Goal: Check status

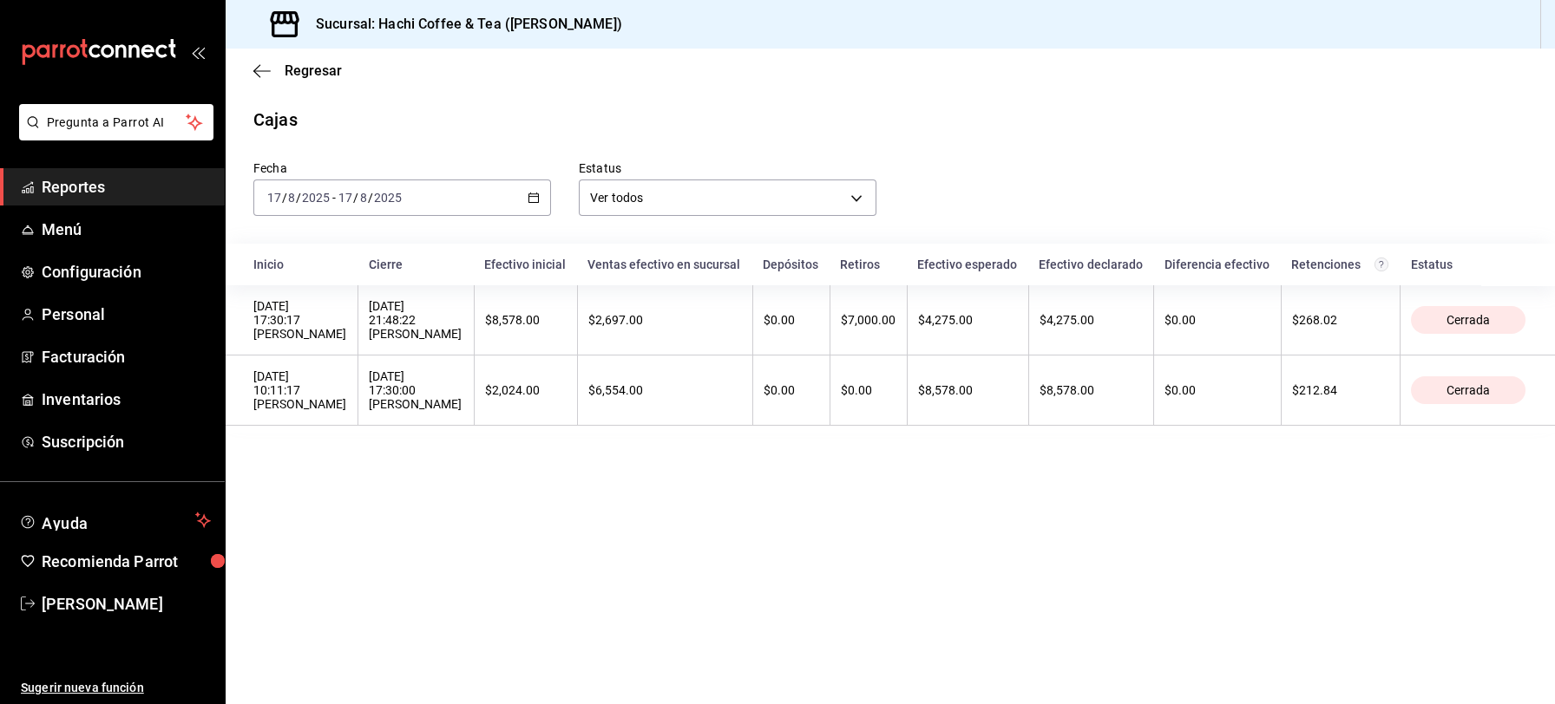
click at [84, 187] on span "Reportes" at bounding box center [126, 186] width 169 height 23
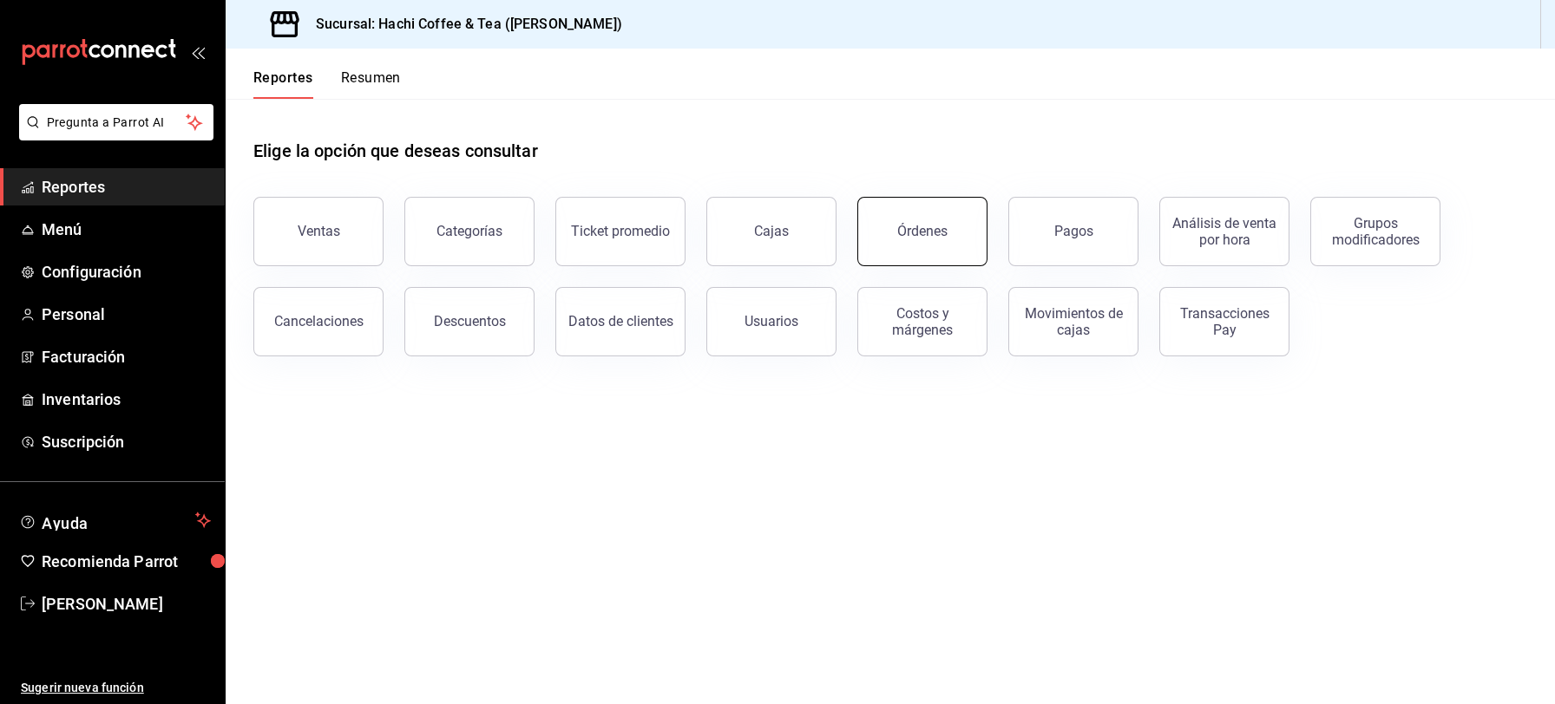
click at [962, 247] on button "Órdenes" at bounding box center [922, 231] width 130 height 69
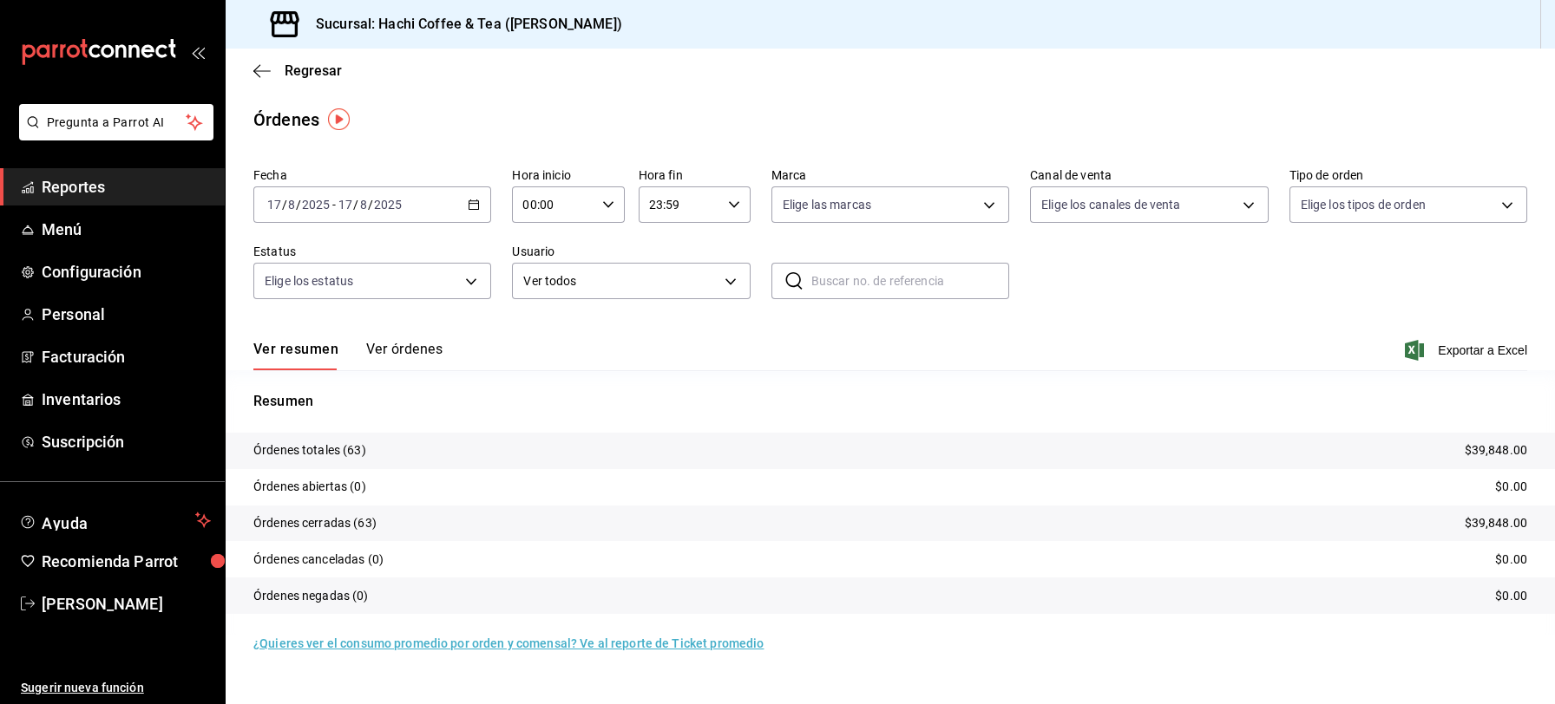
click at [410, 351] on button "Ver órdenes" at bounding box center [404, 355] width 76 height 29
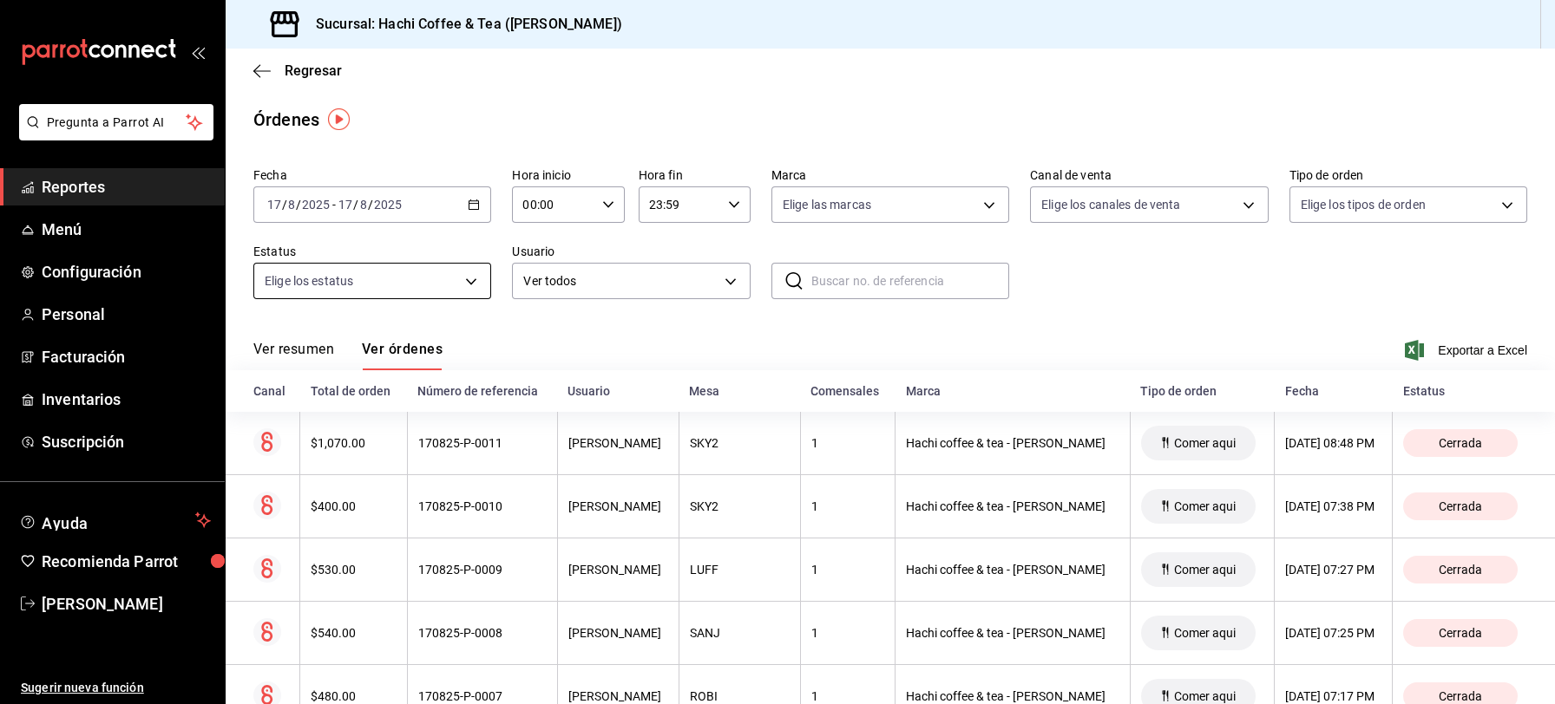
click at [470, 277] on body "Pregunta a Parrot AI Reportes Menú Configuración Personal Facturación Inventari…" at bounding box center [777, 352] width 1555 height 704
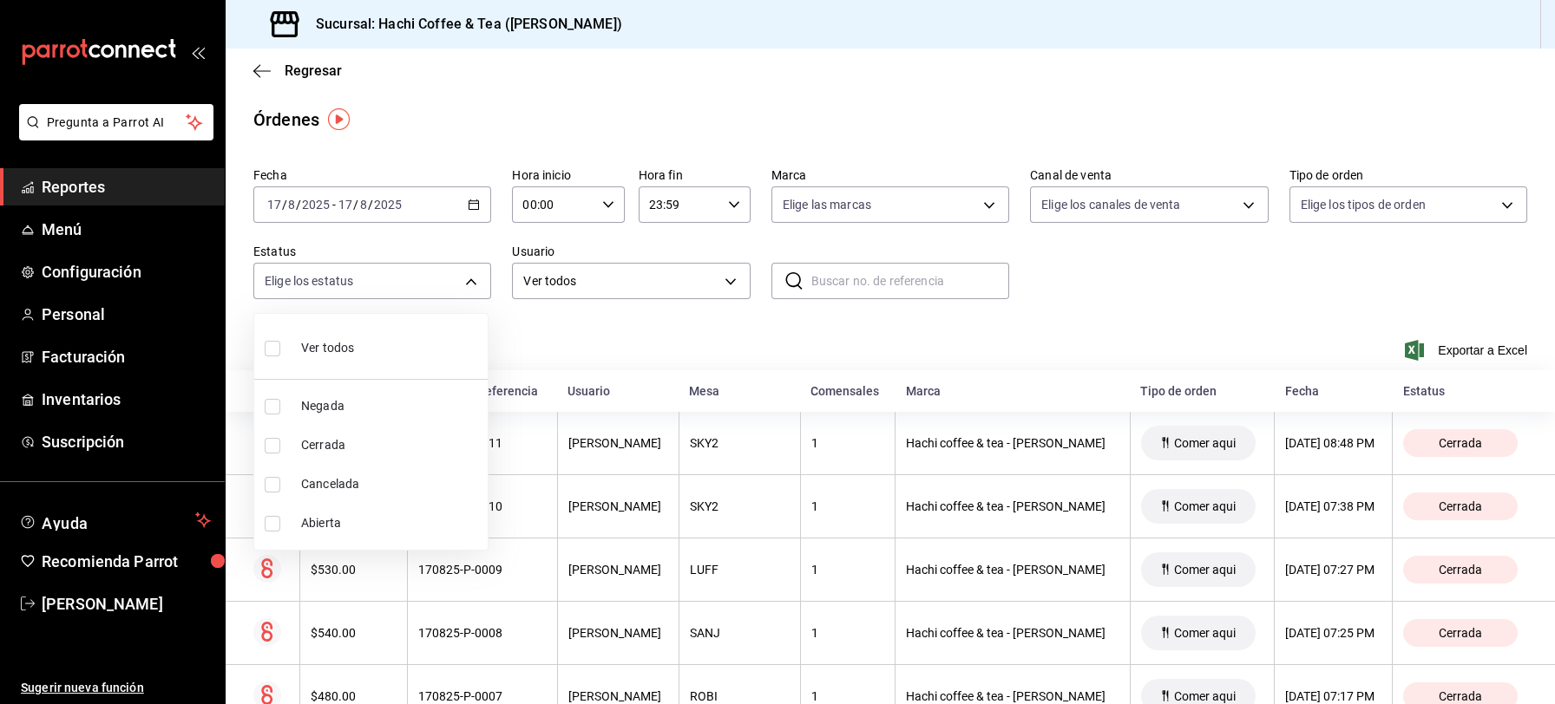
click at [272, 480] on input "checkbox" at bounding box center [273, 485] width 16 height 16
checkbox input "true"
type input "CANCELED"
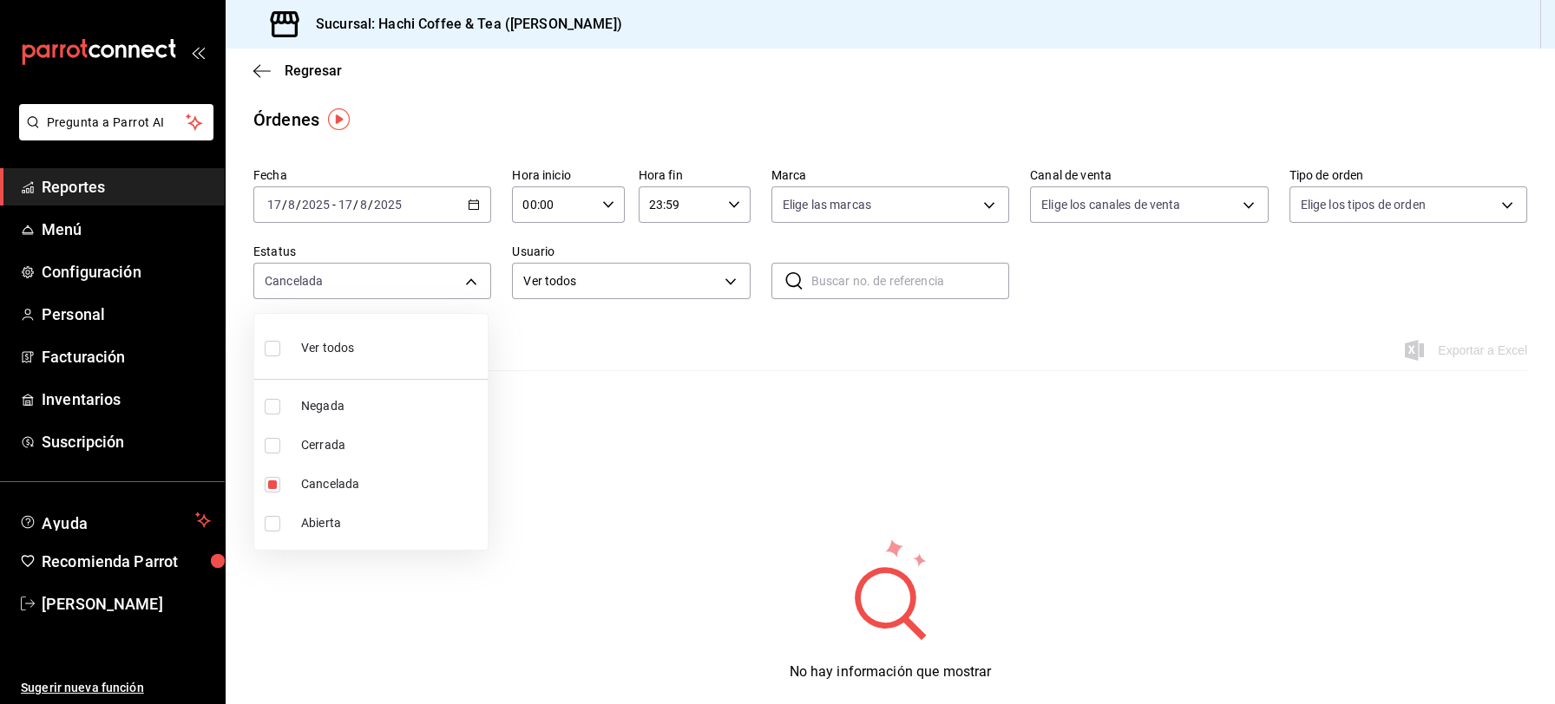
click at [1243, 164] on div at bounding box center [777, 352] width 1555 height 704
